Goal: Information Seeking & Learning: Learn about a topic

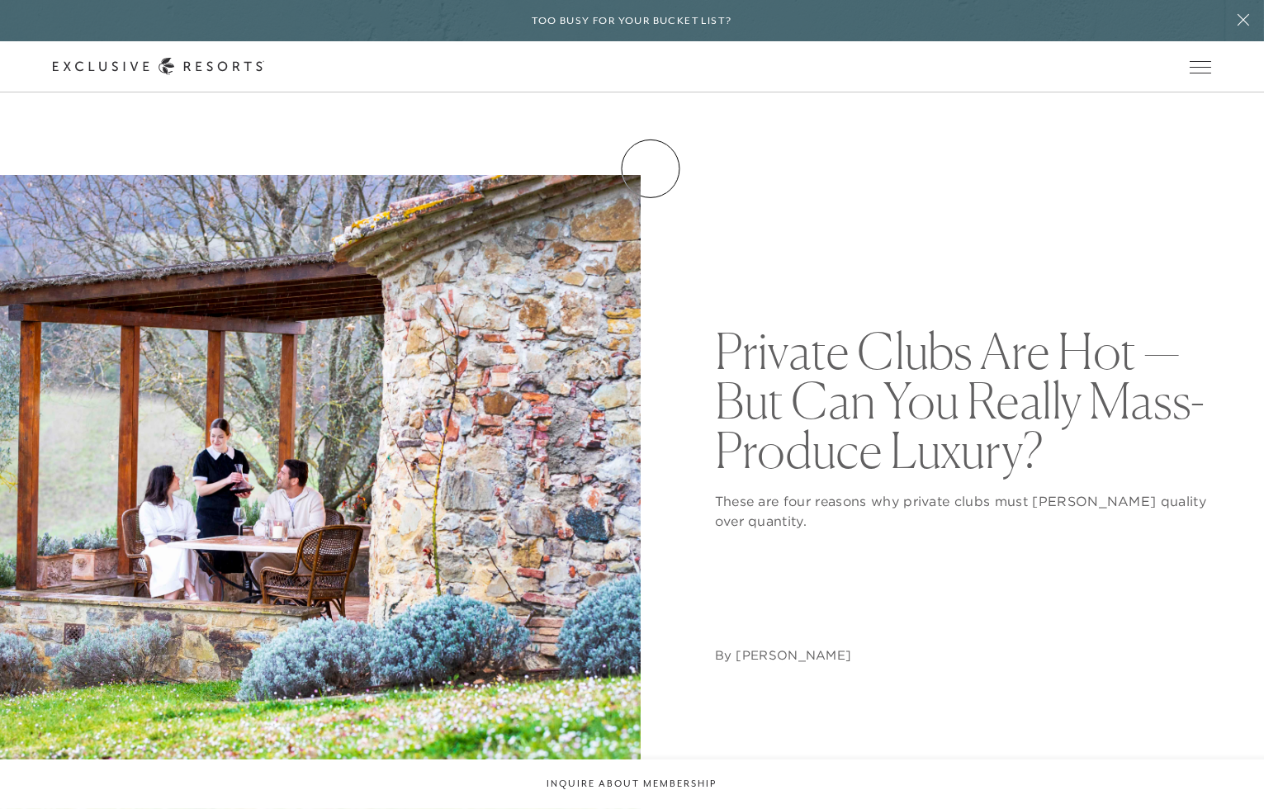
click at [0, 0] on link "Club Journal" at bounding box center [0, 0] width 0 height 0
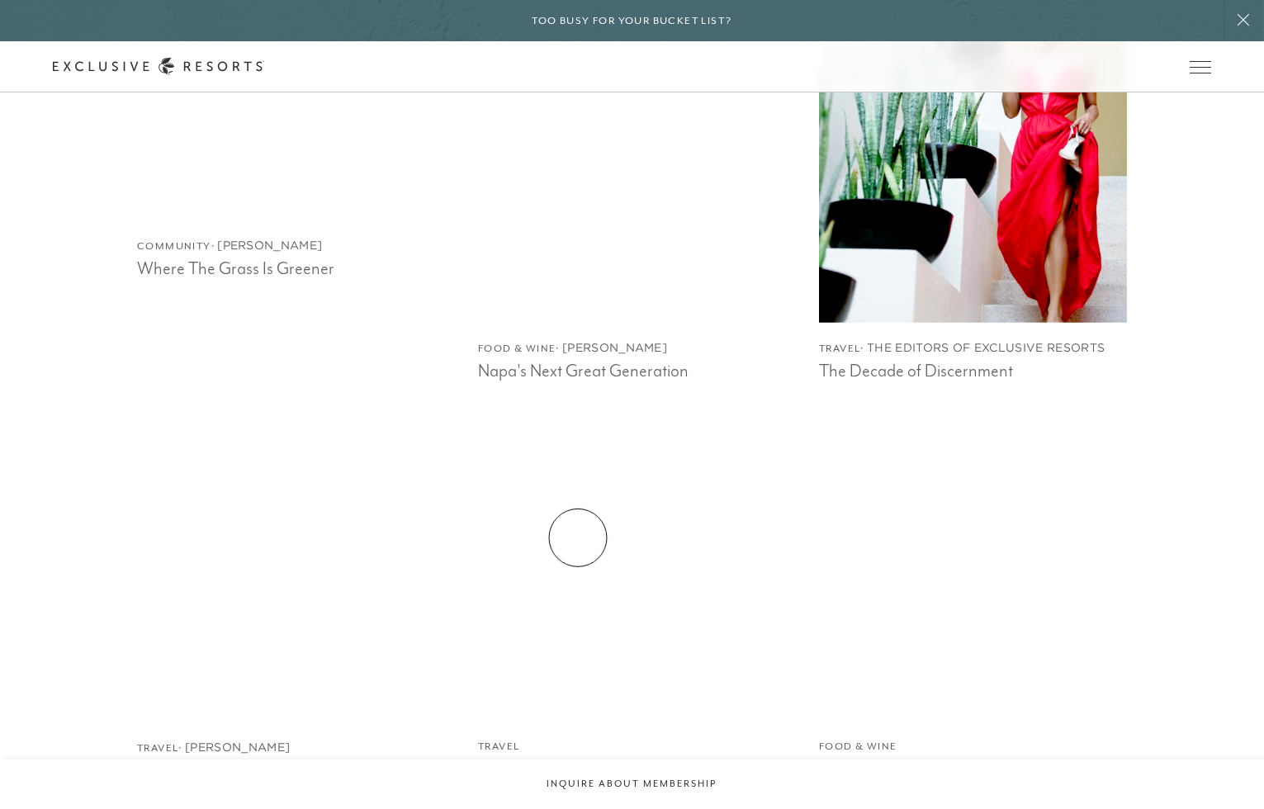
scroll to position [3098, 0]
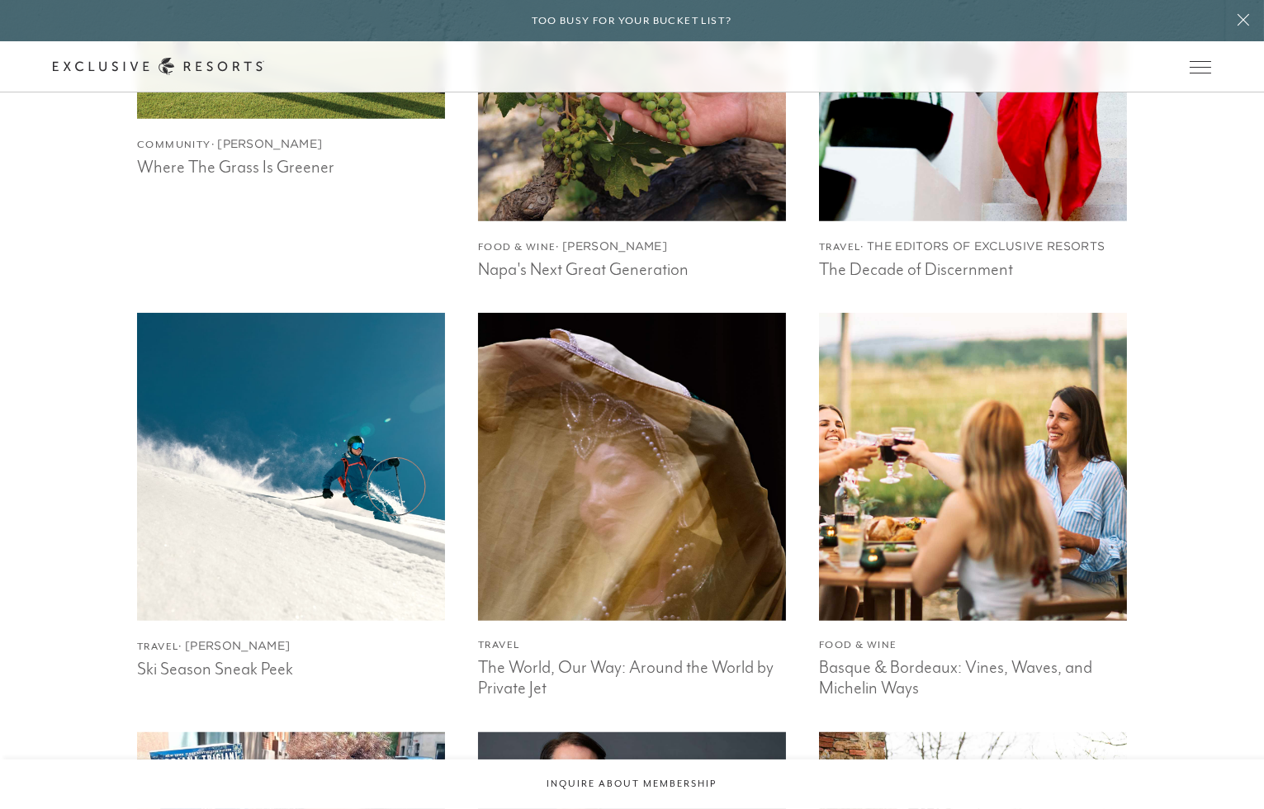
click at [396, 486] on img at bounding box center [290, 467] width 338 height 338
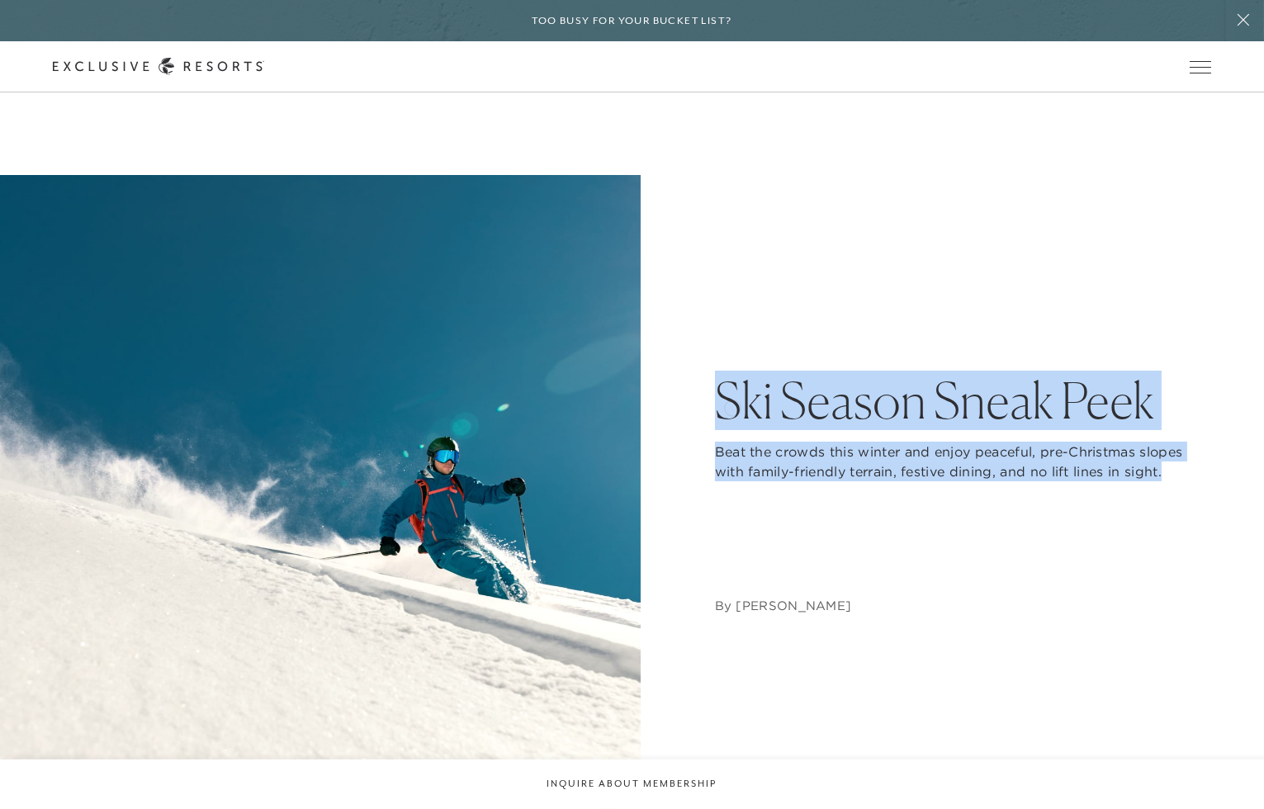
drag, startPoint x: 916, startPoint y: 499, endPoint x: 712, endPoint y: 390, distance: 232.3
click at [712, 390] on div "Ski Season Sneak Peek Beat the crowds this winter and enjoy peaceful, pre-Chris…" at bounding box center [631, 495] width 1157 height 641
copy div "Ski Season Sneak Peek Beat the crowds this winter and enjoy peaceful, pre-Chris…"
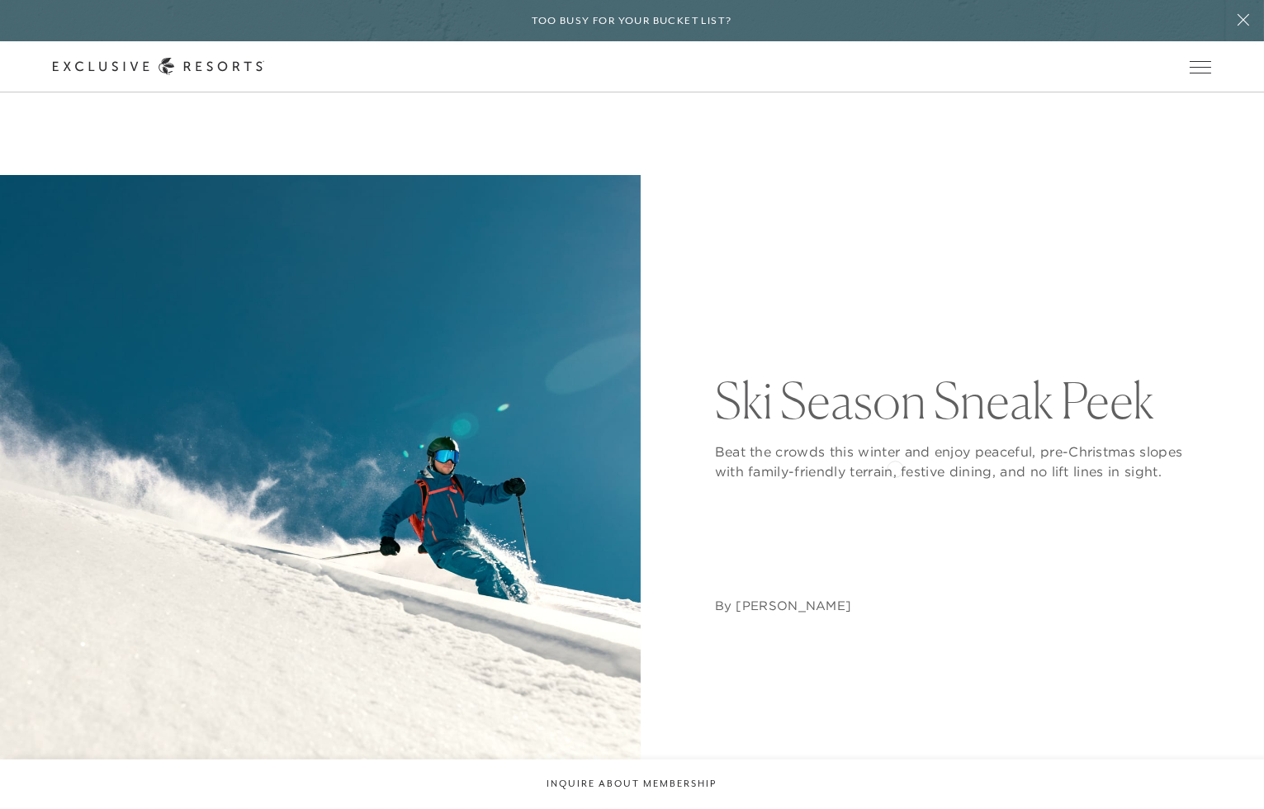
click at [895, 467] on p "Beat the crowds this winter and enjoy peaceful, pre-Christmas slopes with famil…" at bounding box center [963, 462] width 496 height 40
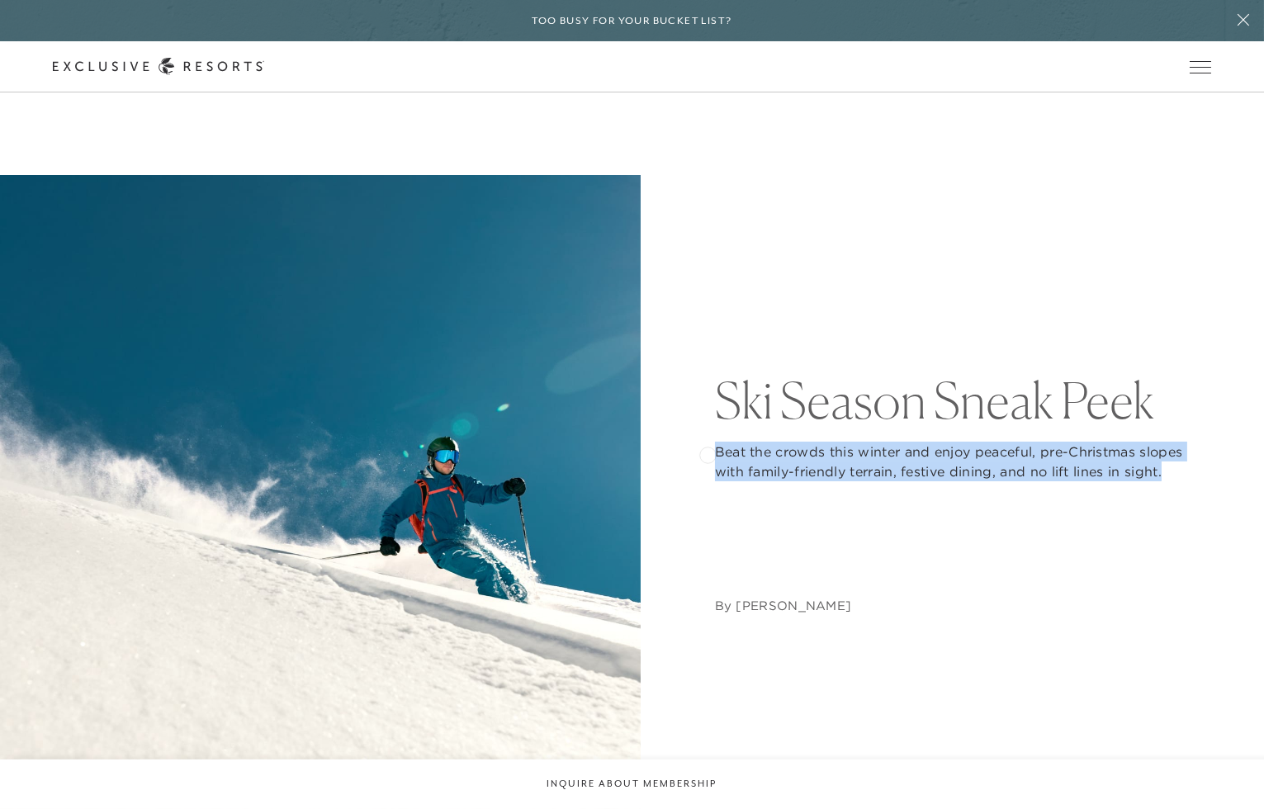
drag, startPoint x: 895, startPoint y: 500, endPoint x: 703, endPoint y: 448, distance: 198.5
click at [703, 448] on div "Ski Season Sneak Peek Beat the crowds this winter and enjoy peaceful, pre-Chris…" at bounding box center [631, 495] width 1157 height 641
copy p "Beat the crowds this winter and enjoy peaceful, pre-Christmas slopes with famil…"
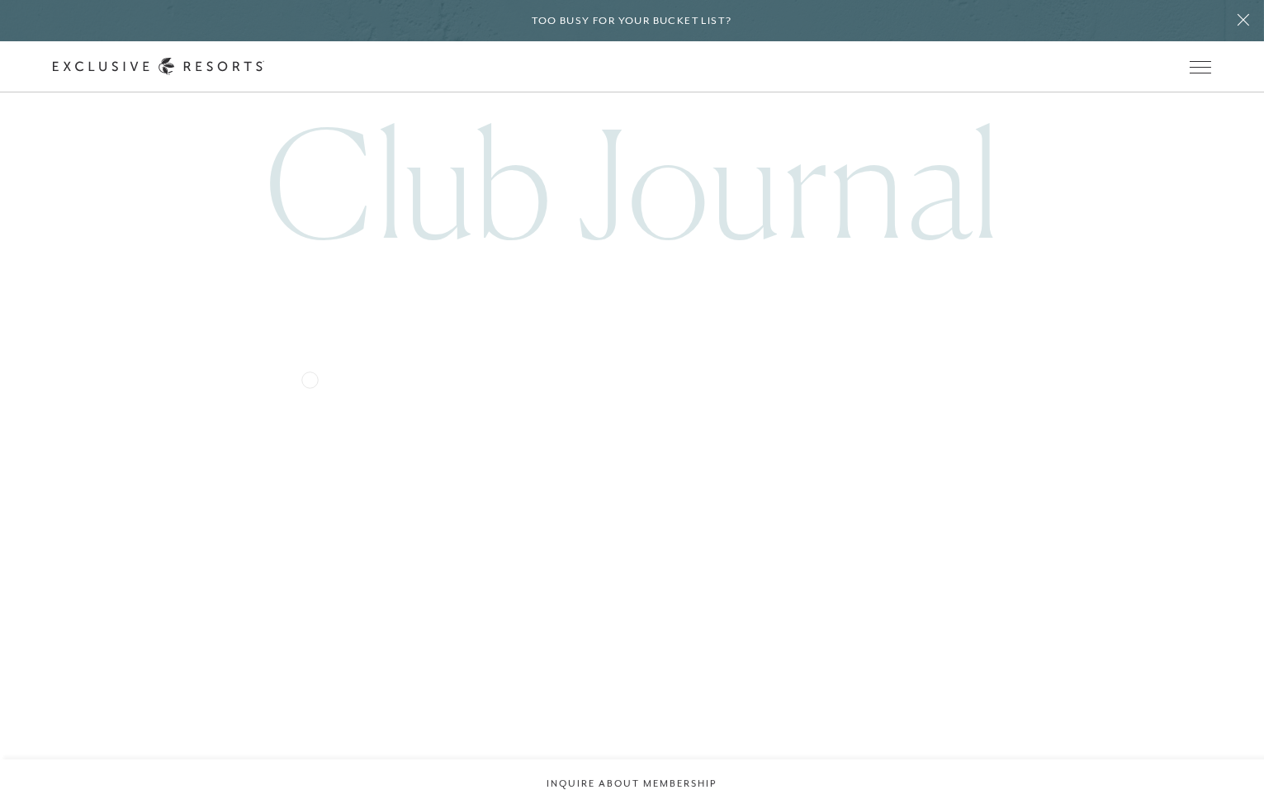
scroll to position [9952, 0]
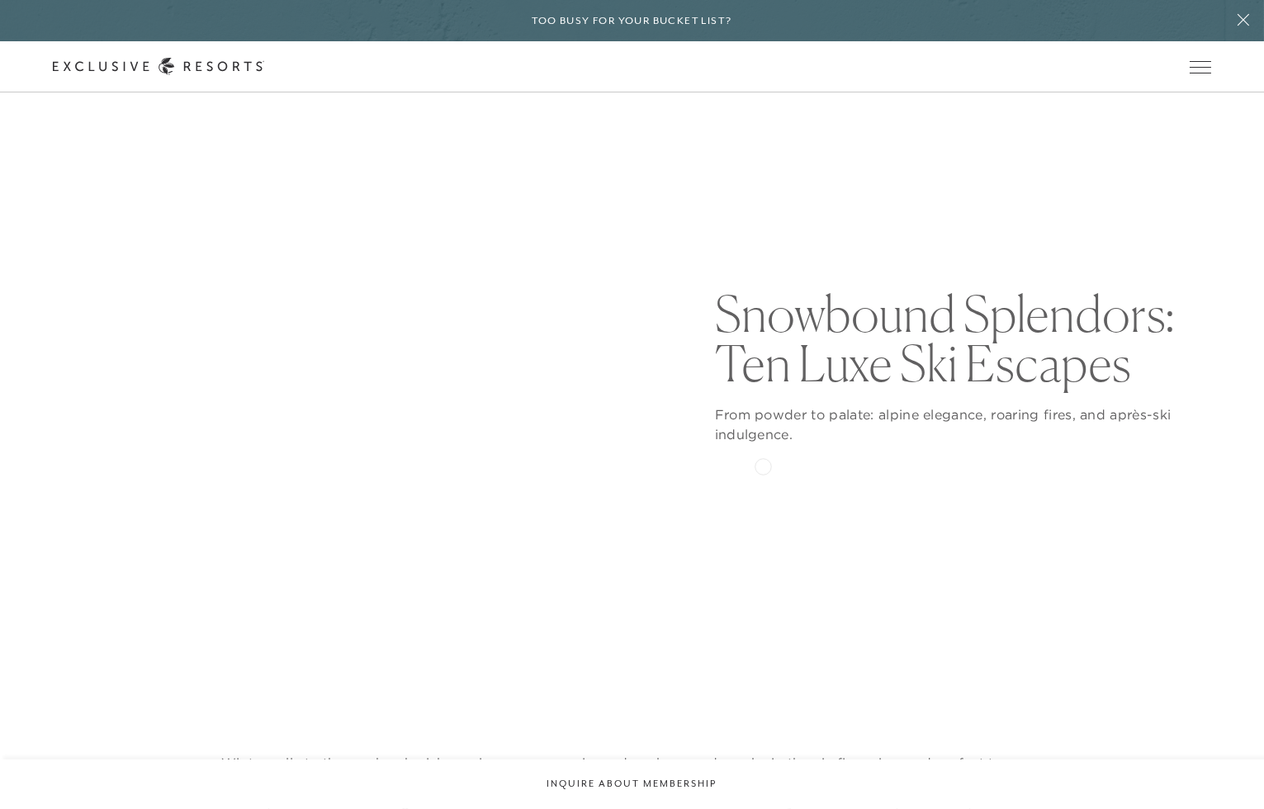
scroll to position [206, 0]
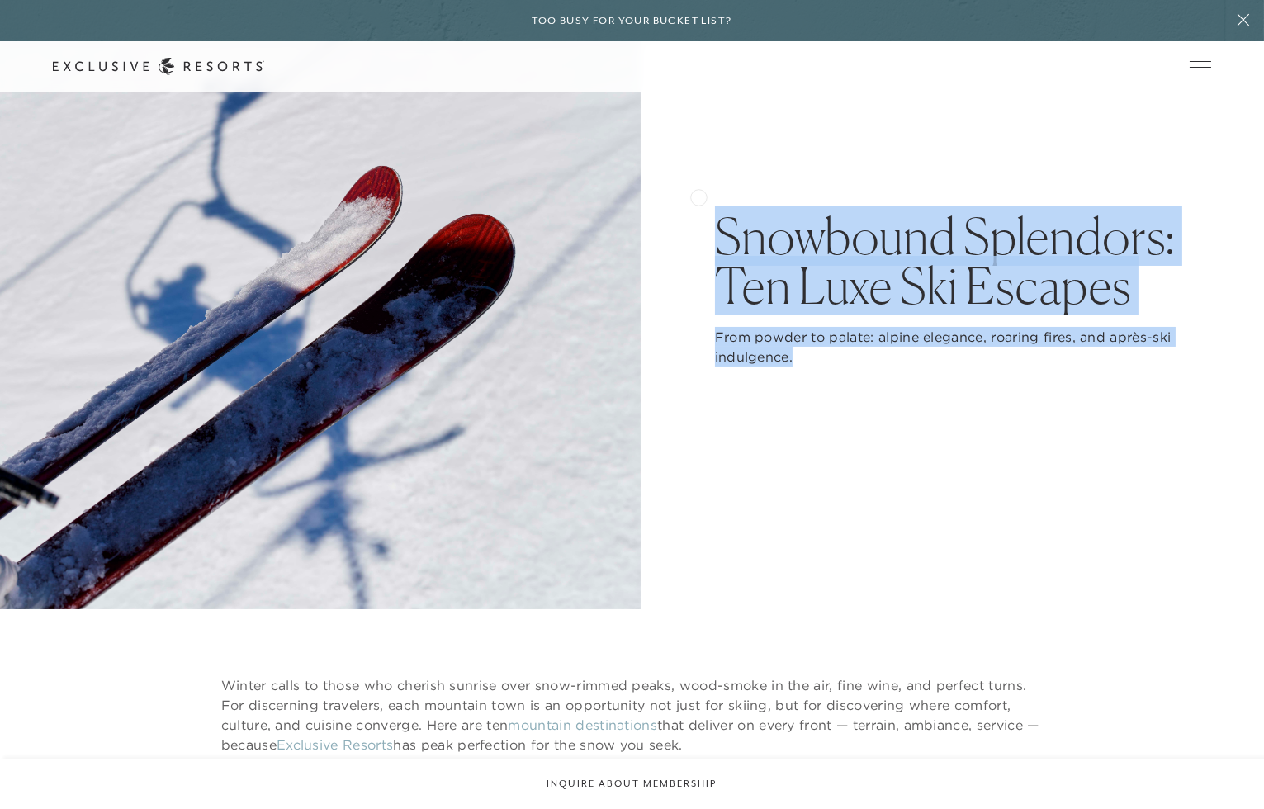
drag, startPoint x: 805, startPoint y: 380, endPoint x: 698, endPoint y: 196, distance: 212.7
click at [698, 196] on div "Snowbound Splendors: Ten Luxe Ski Escapes From powder to palate: alpine eleganc…" at bounding box center [631, 289] width 1157 height 641
copy div "Snowbound Splendors: Ten Luxe Ski Escapes From powder to palate: alpine eleganc…"
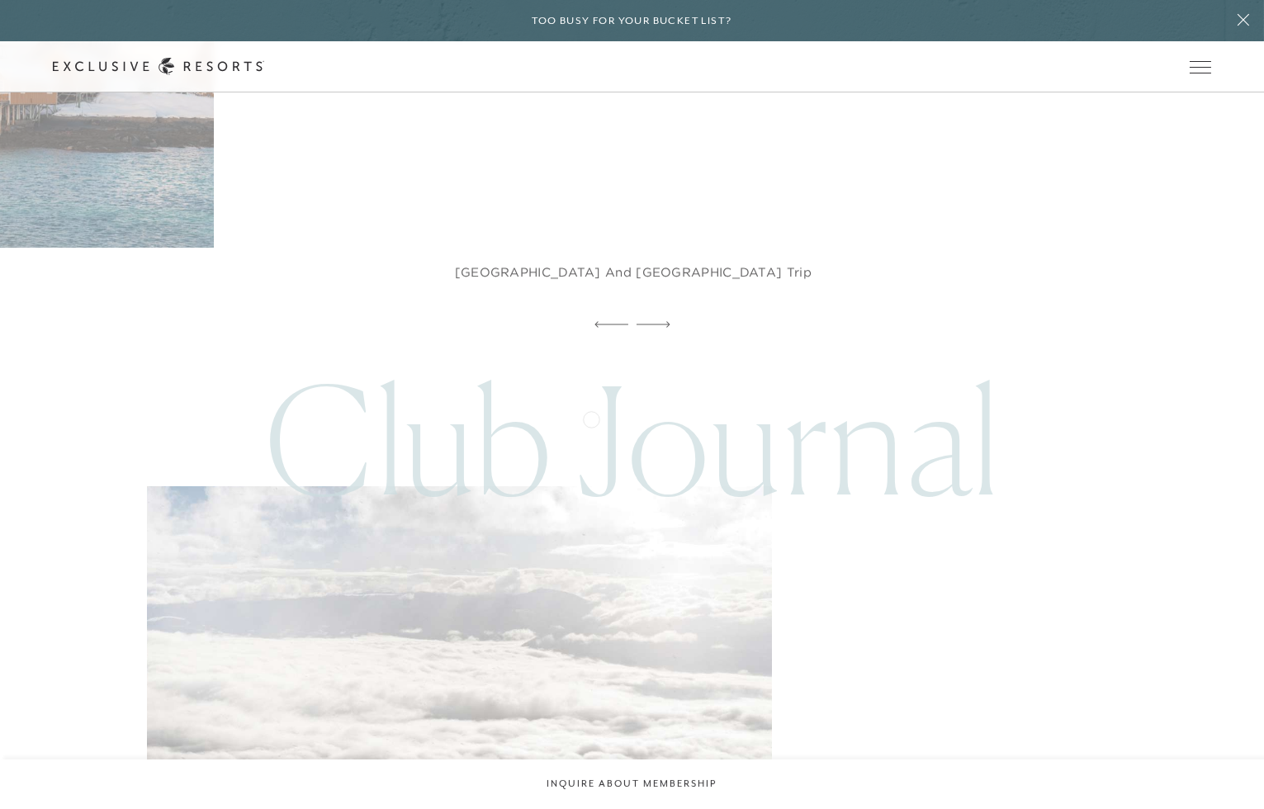
scroll to position [10934, 0]
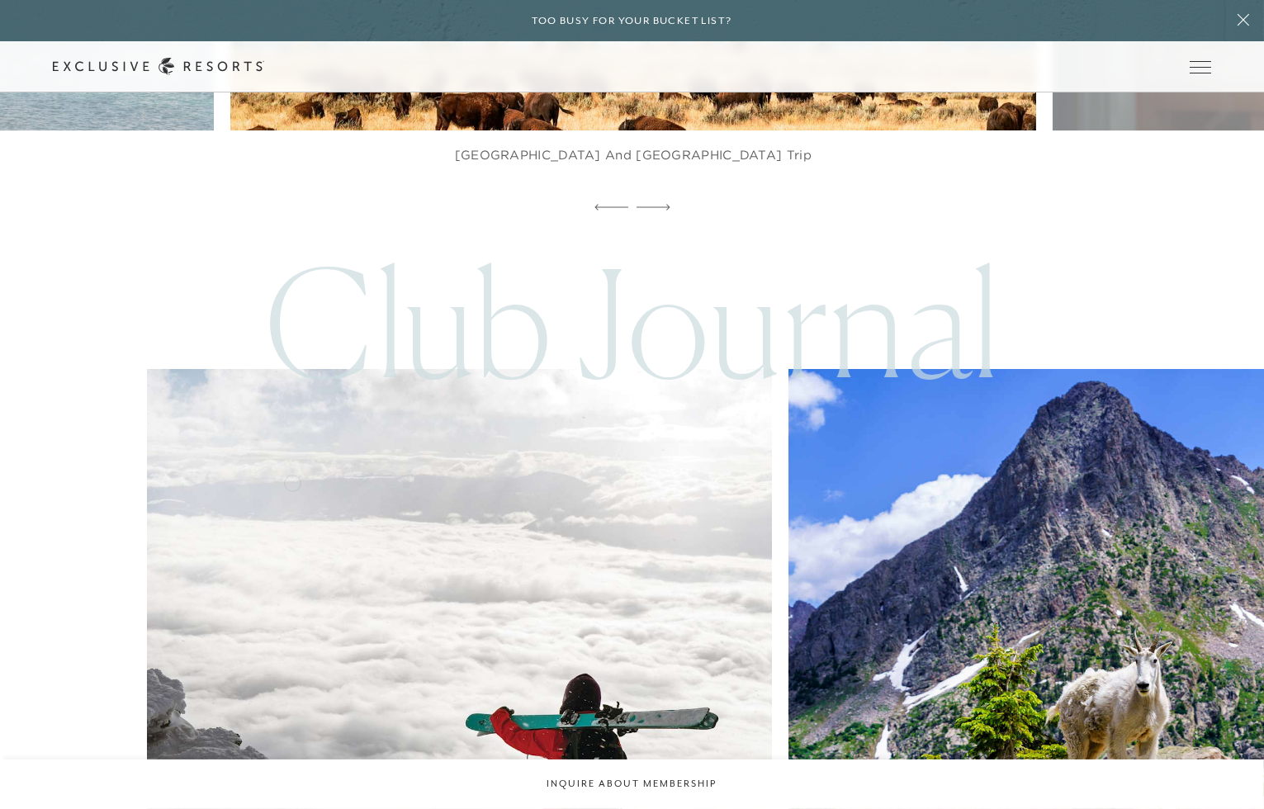
click at [291, 467] on img at bounding box center [460, 682] width 688 height 688
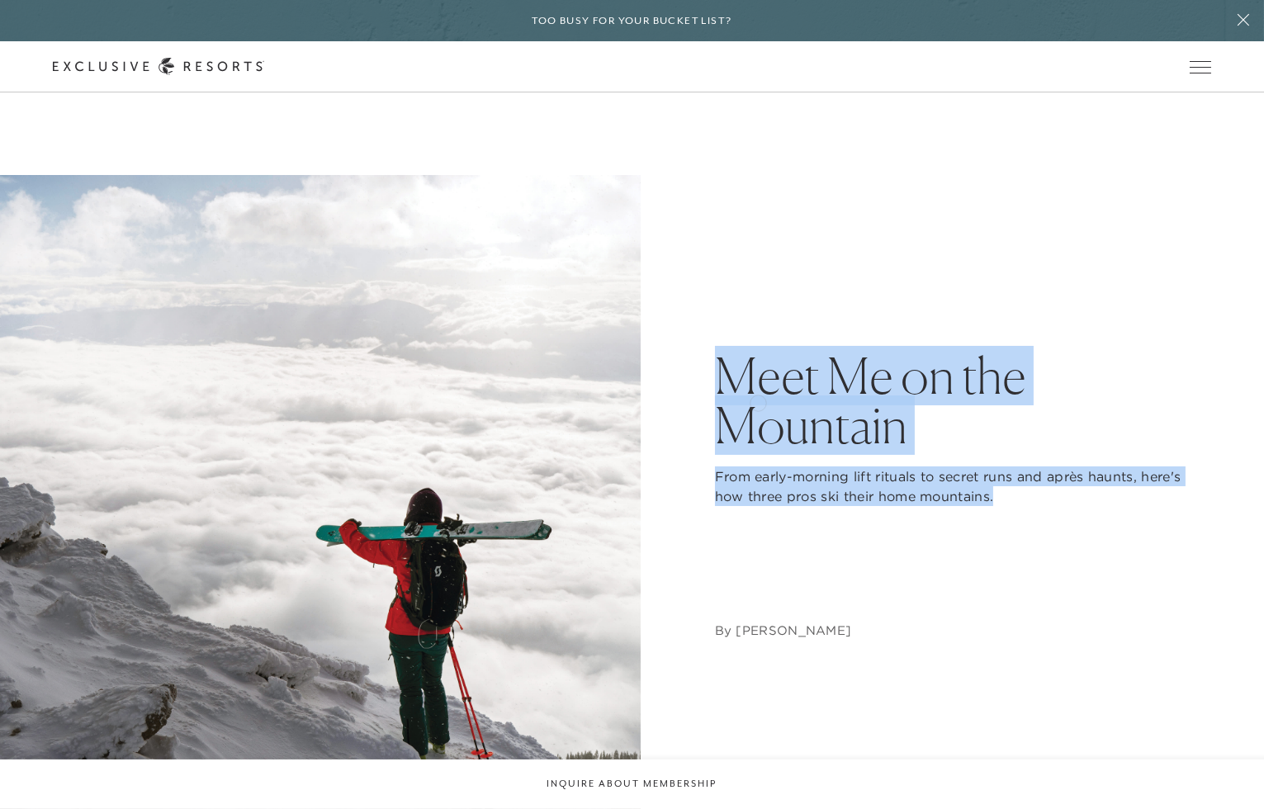
drag, startPoint x: 898, startPoint y: 525, endPoint x: 716, endPoint y: 352, distance: 251.7
click at [716, 352] on div "Meet Me on the Mountain From early-morning lift rituals to secret runs and aprè…" at bounding box center [963, 495] width 496 height 289
copy div "Meet Me on the Mountain From early-morning lift rituals to secret runs and aprè…"
